Goal: Task Accomplishment & Management: Manage account settings

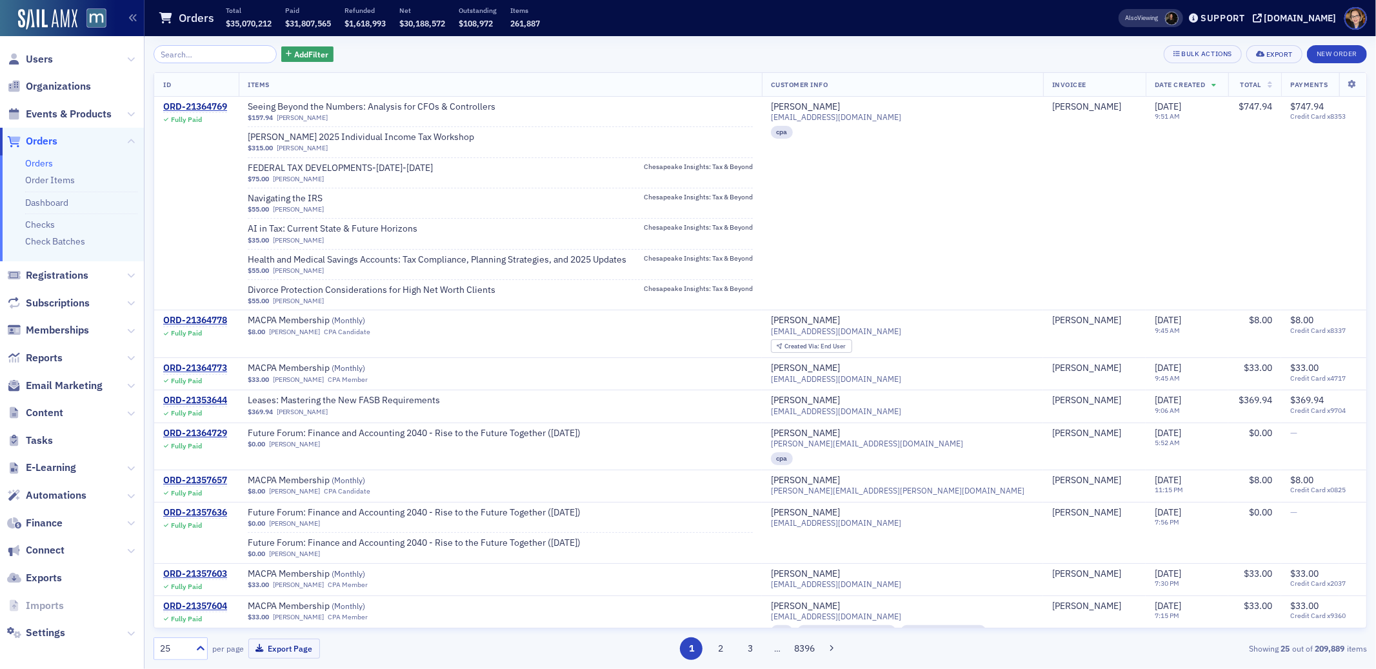
click at [43, 139] on span "Orders" at bounding box center [42, 141] width 32 height 14
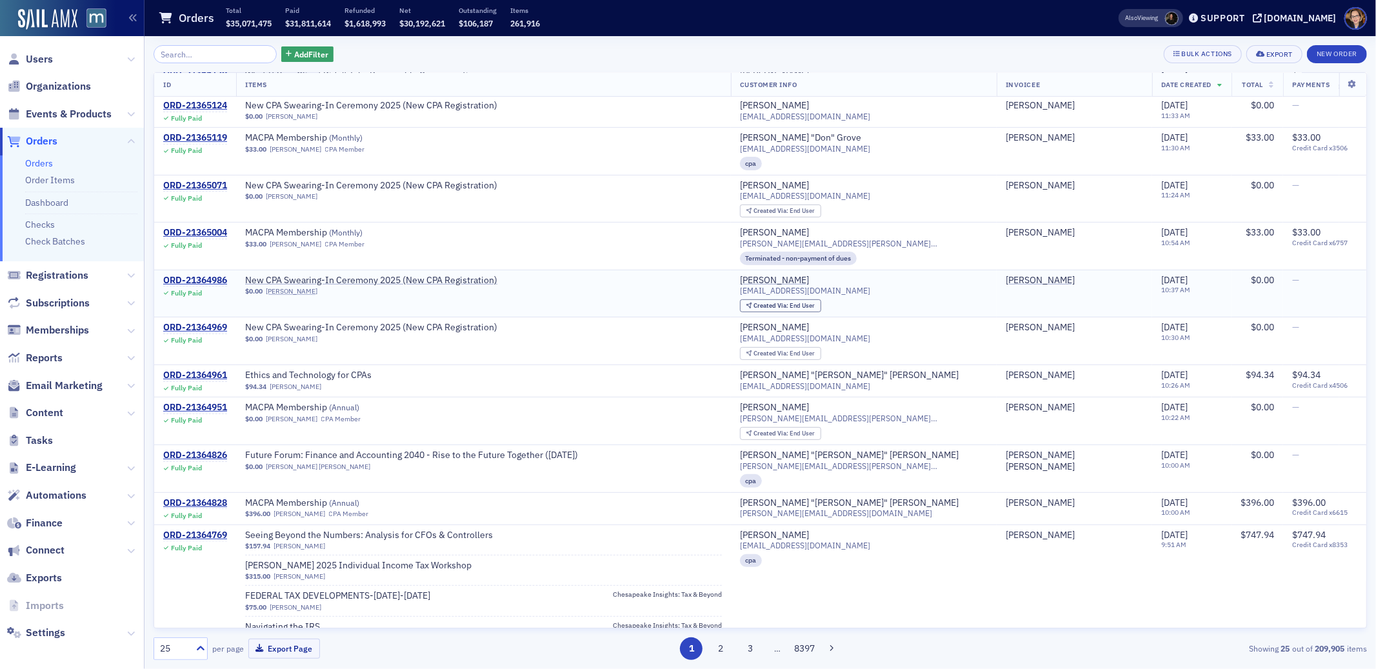
scroll to position [333, 0]
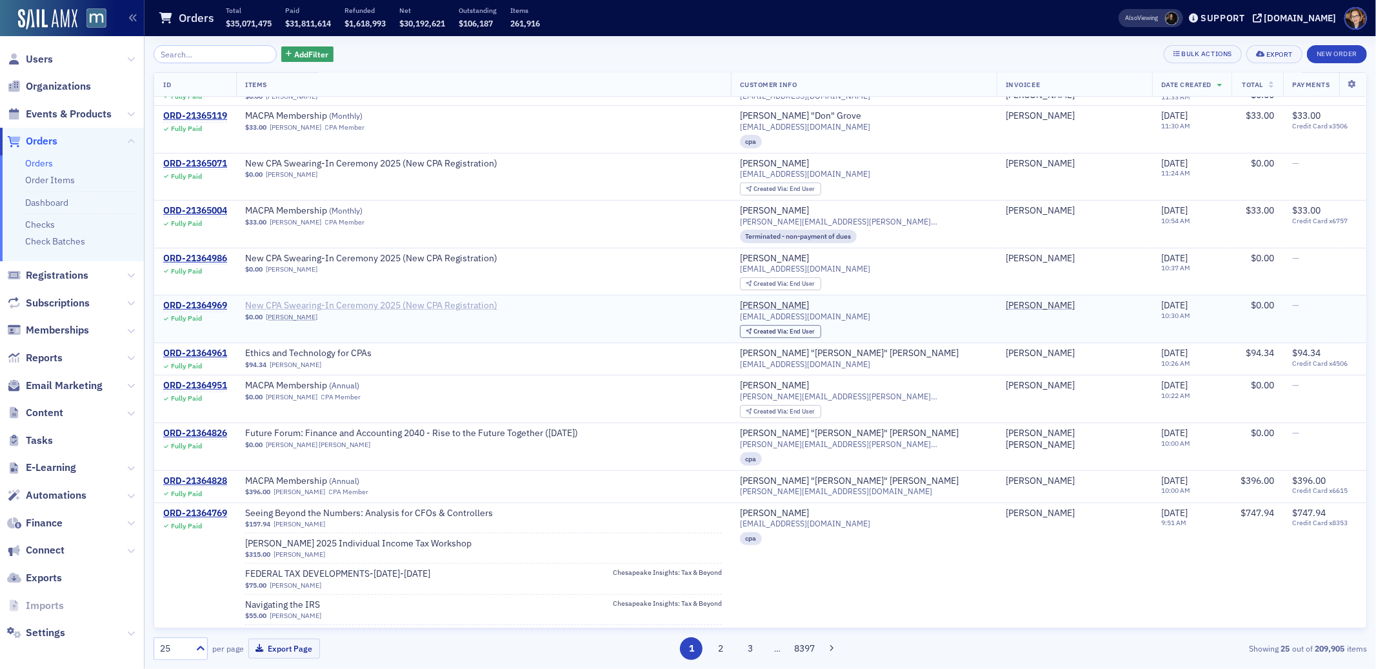
click at [420, 305] on span "New CPA Swearing-In Ceremony 2025 (New CPA Registration)" at bounding box center [371, 306] width 252 height 12
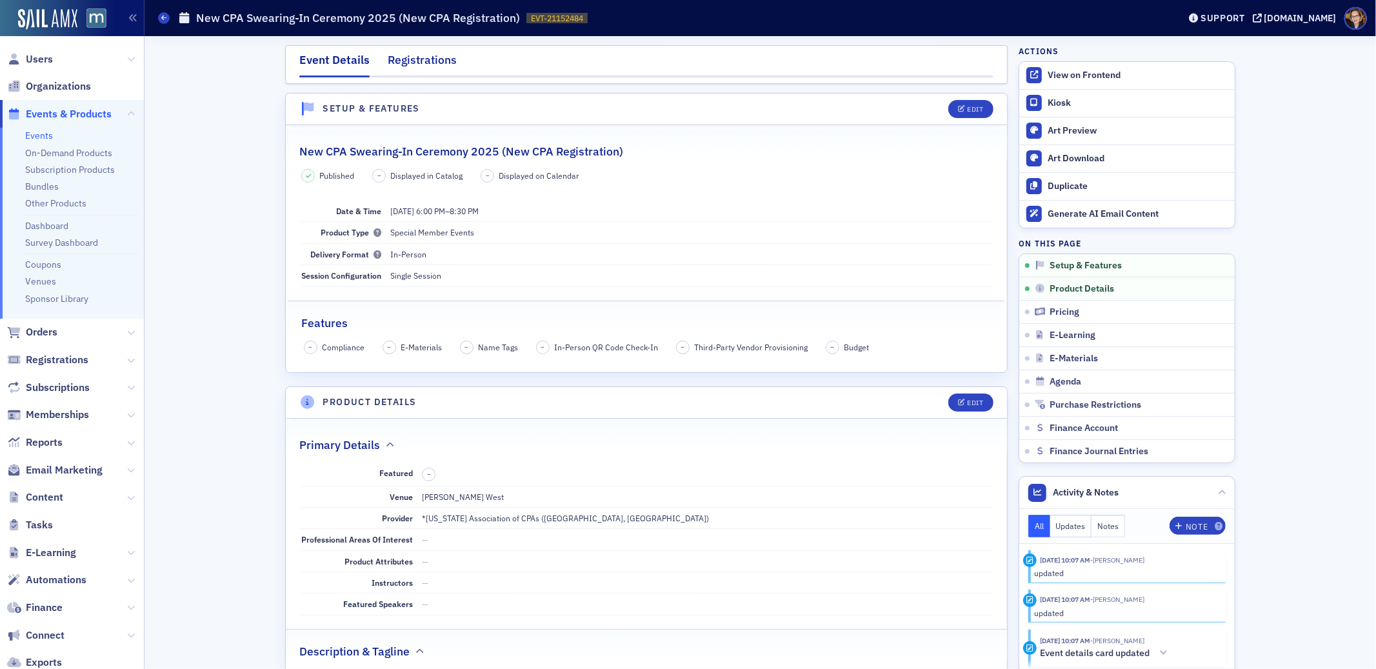
click at [414, 62] on div "Registrations" at bounding box center [422, 64] width 69 height 24
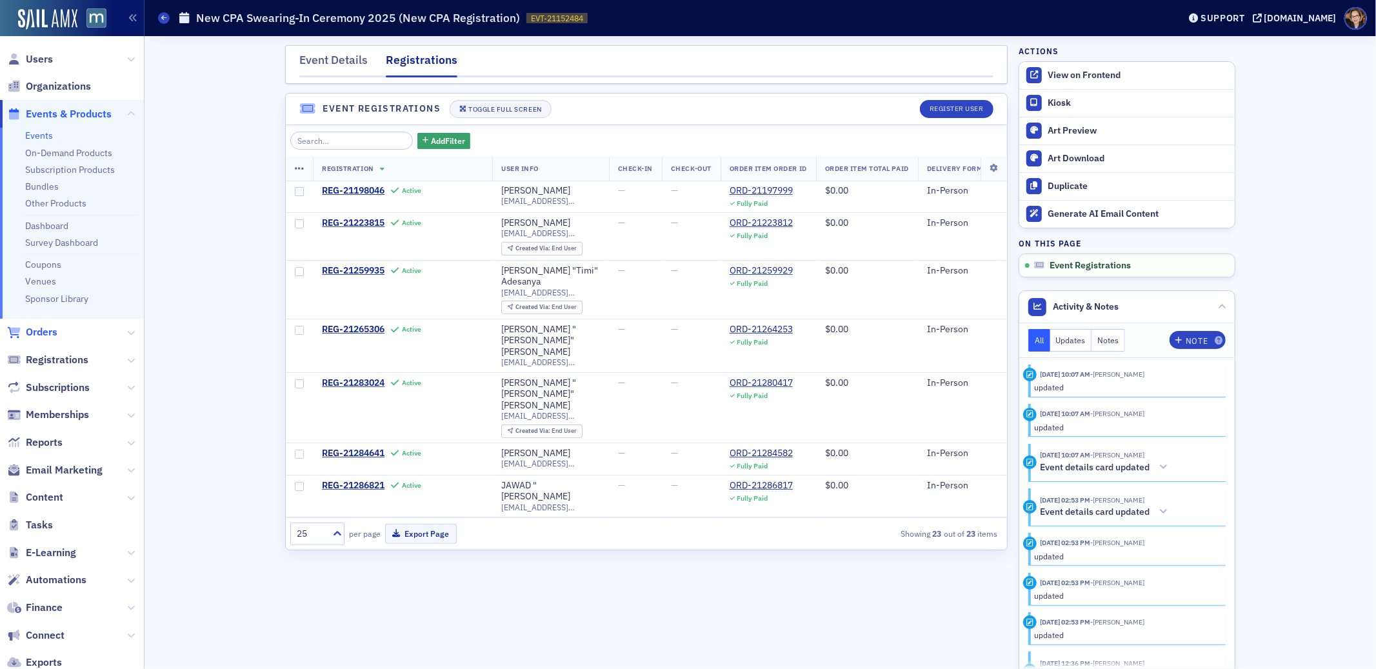
click at [40, 331] on span "Orders" at bounding box center [42, 332] width 32 height 14
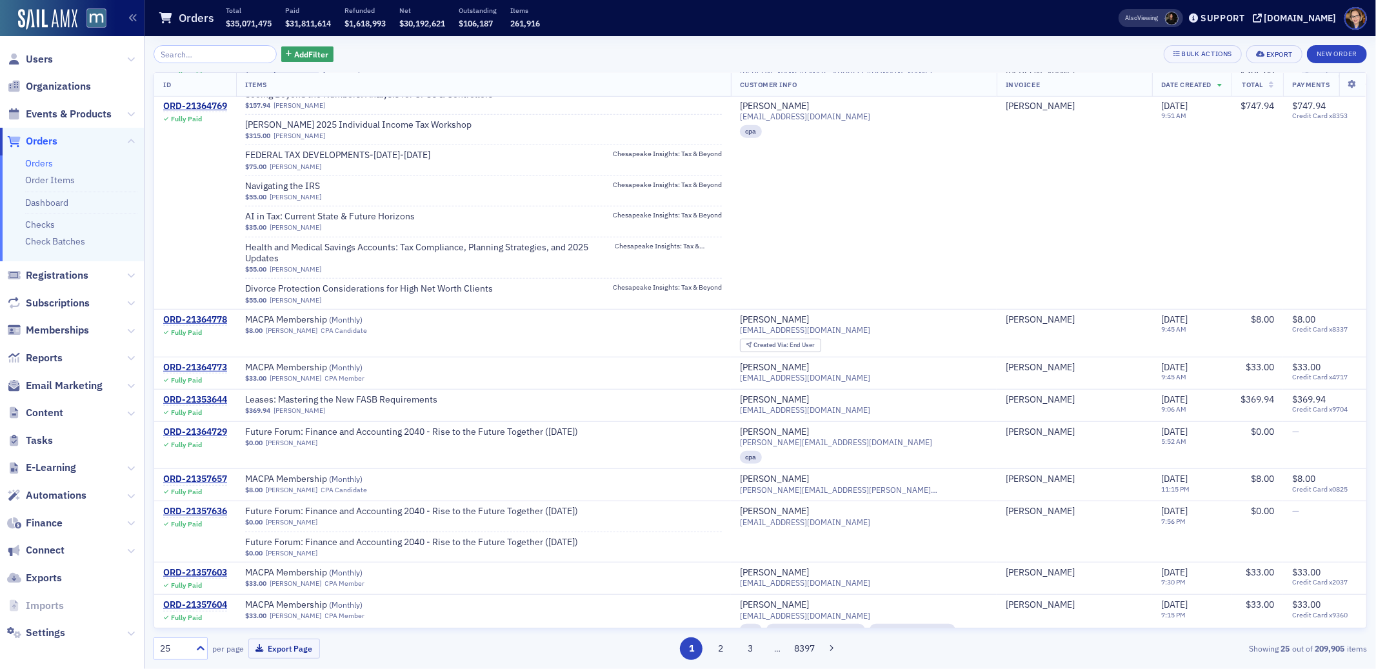
scroll to position [757, 0]
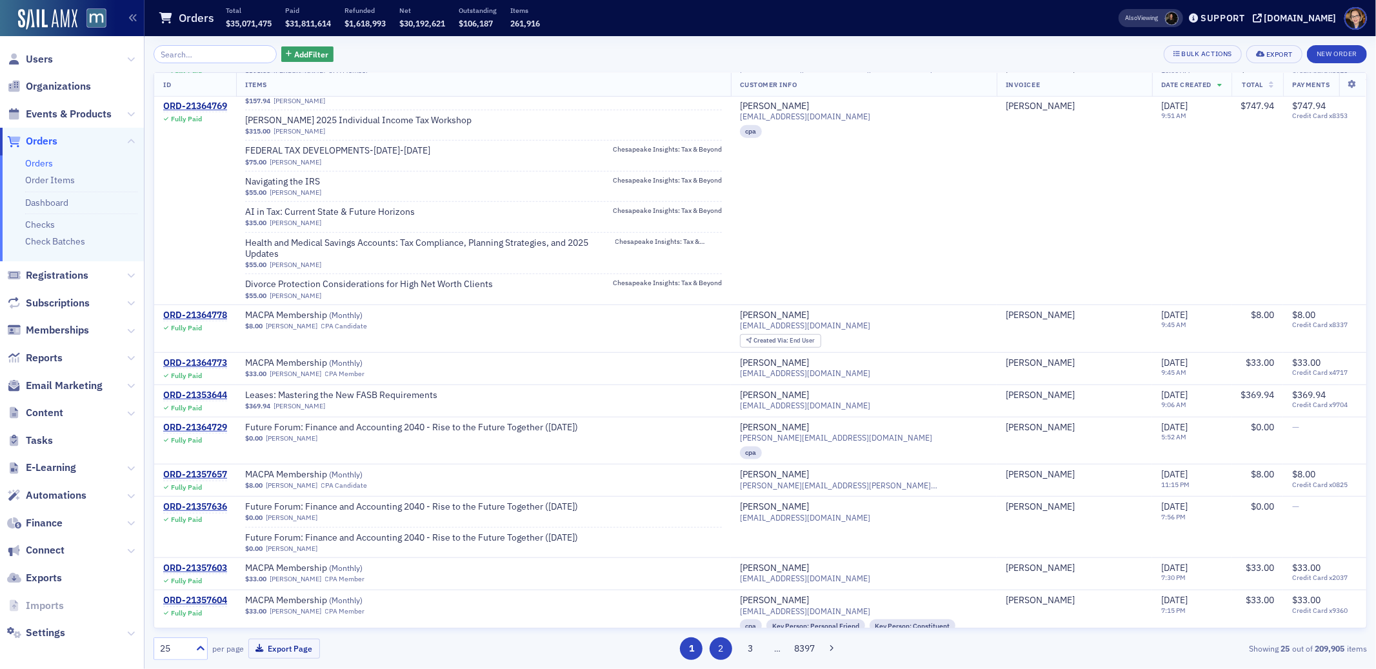
click at [721, 650] on button "2" at bounding box center [721, 648] width 23 height 23
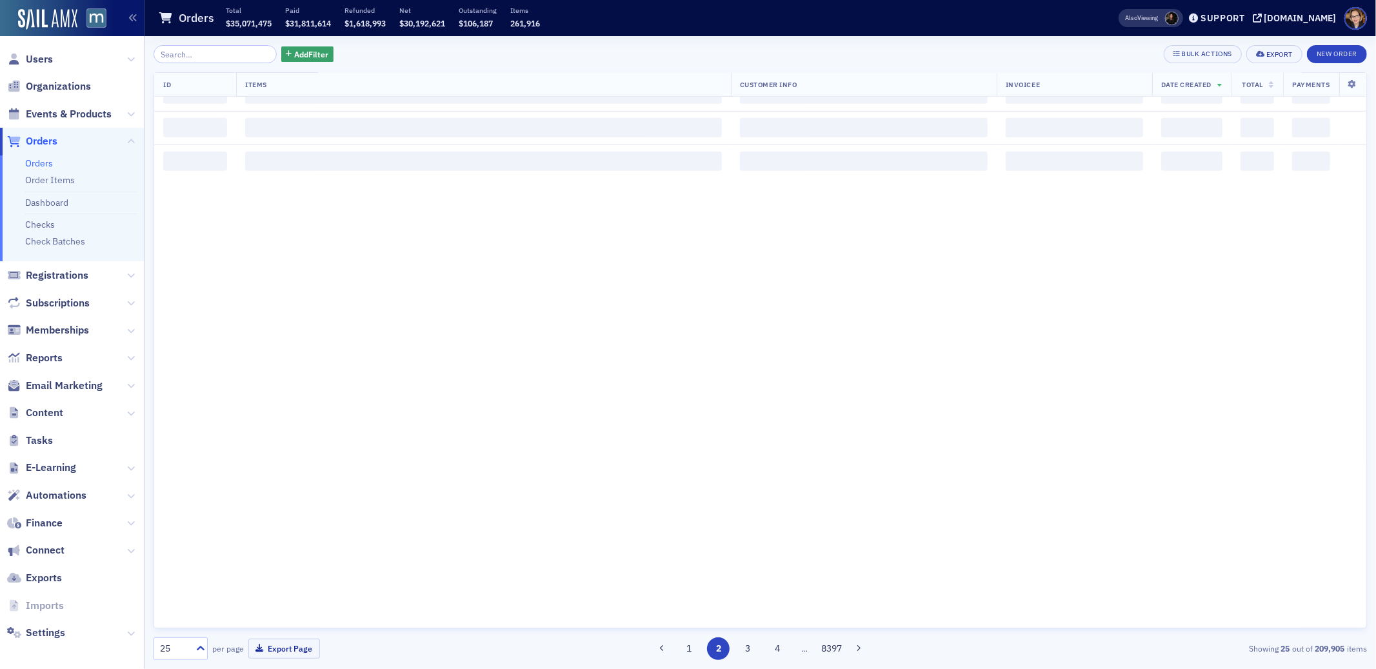
scroll to position [0, 0]
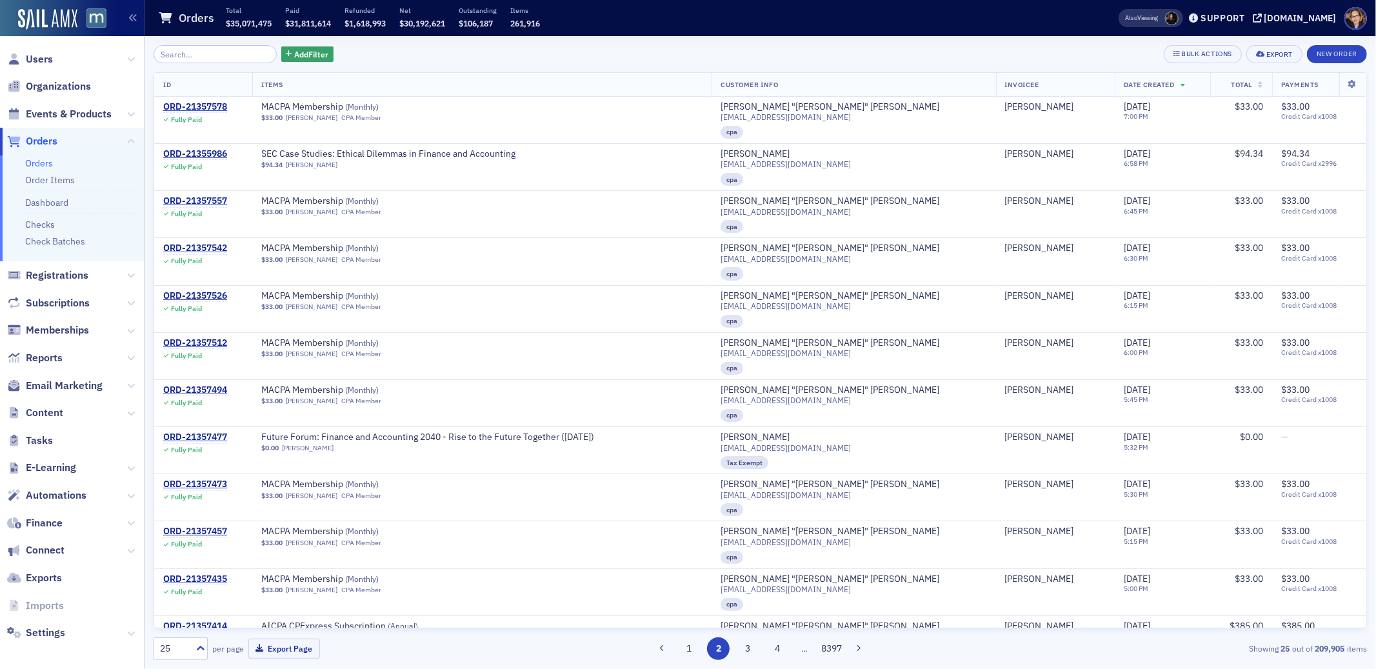
click at [1231, 80] on span "Total" at bounding box center [1241, 84] width 21 height 9
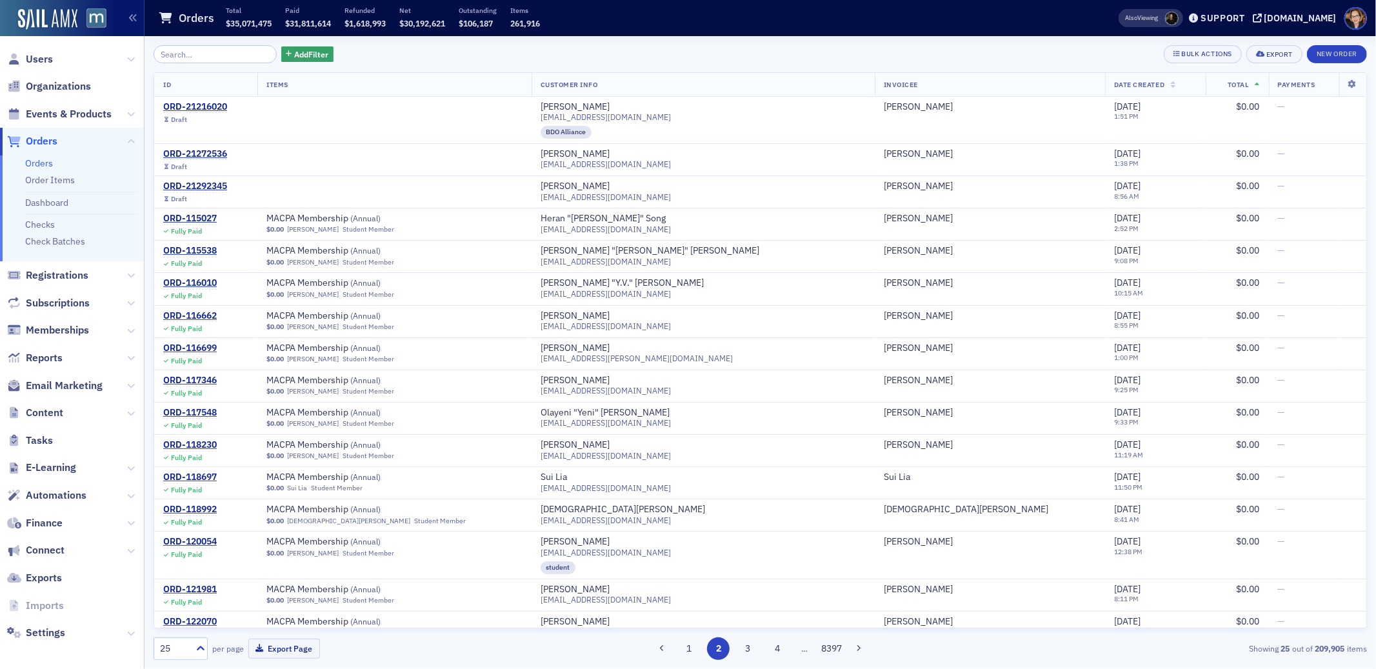
click at [1255, 82] on icon at bounding box center [1257, 85] width 5 height 7
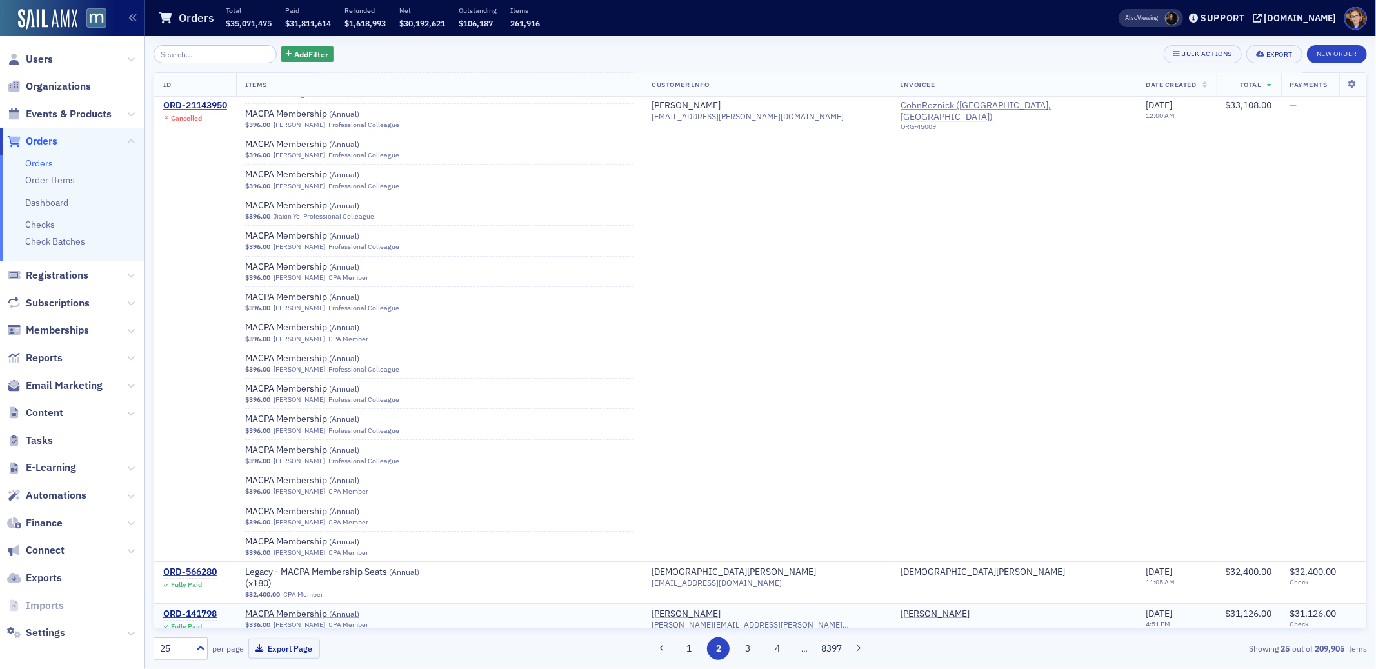
scroll to position [3549, 0]
click at [41, 139] on span "Orders" at bounding box center [42, 141] width 32 height 14
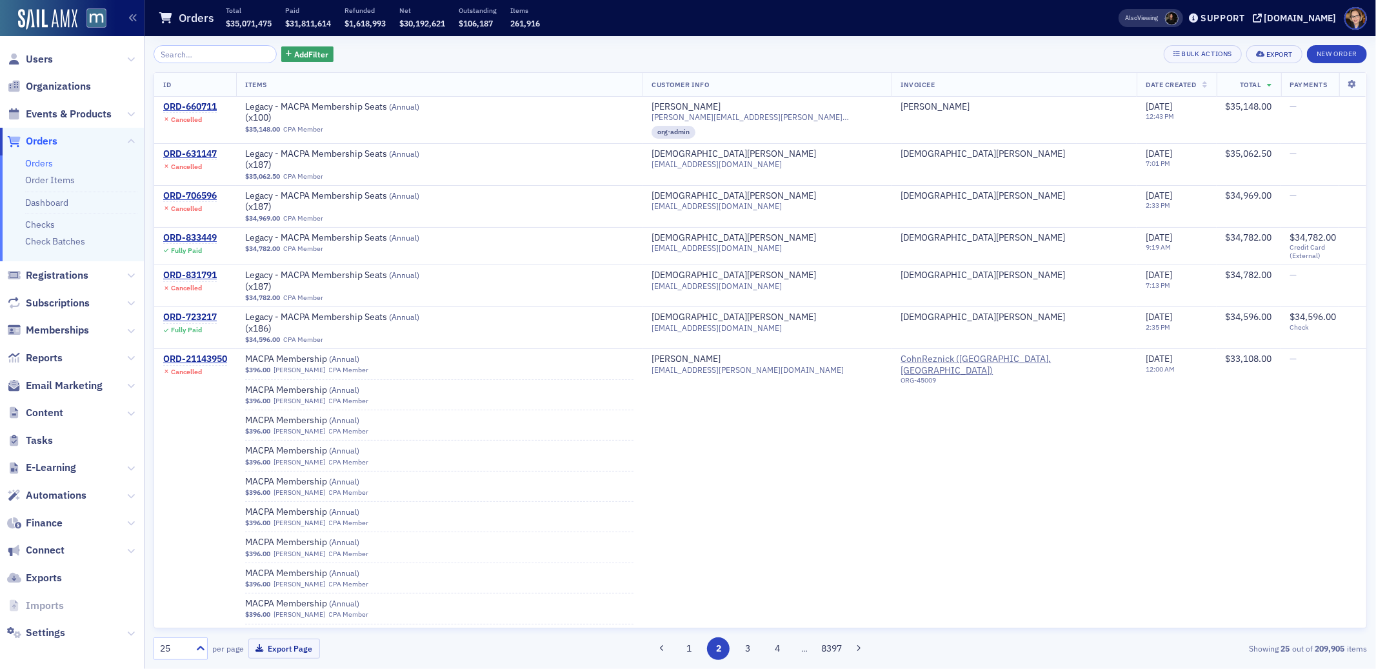
drag, startPoint x: 1124, startPoint y: 82, endPoint x: 722, endPoint y: 61, distance: 402.4
click at [1146, 81] on span "Date Created" at bounding box center [1171, 84] width 50 height 9
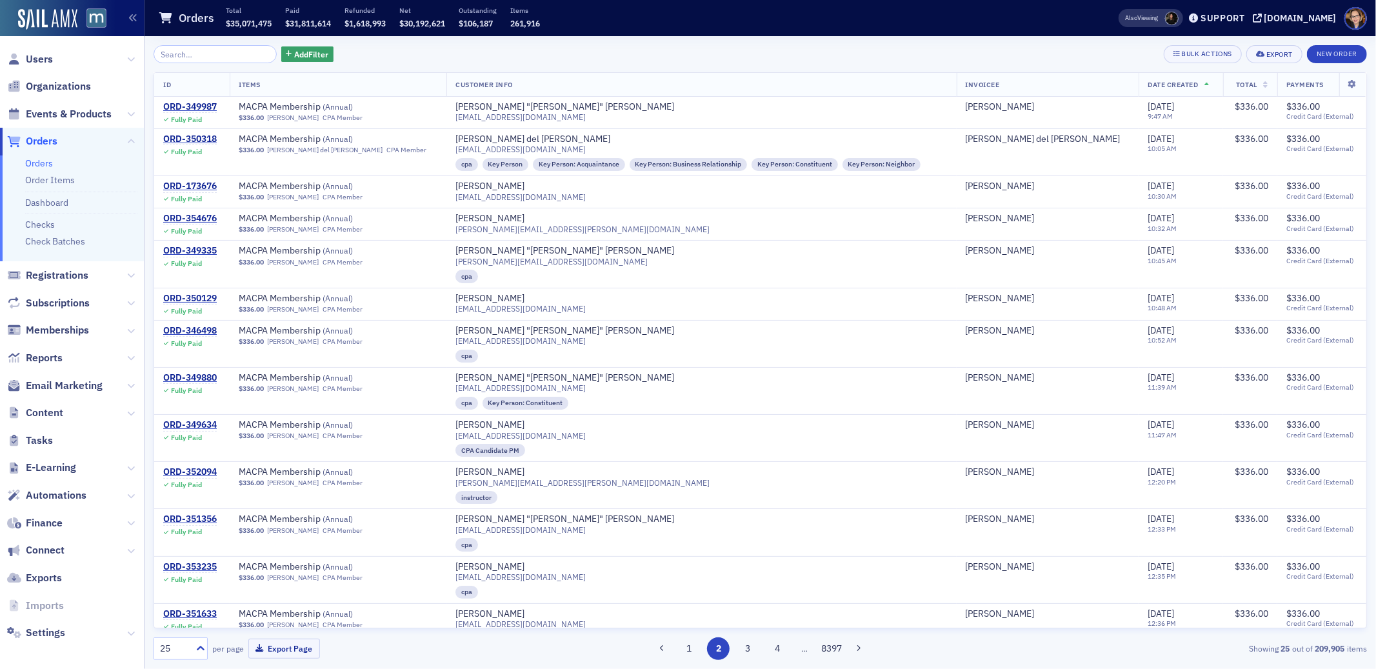
click at [1147, 81] on span "Date Created" at bounding box center [1172, 84] width 50 height 9
